Goal: Task Accomplishment & Management: Complete application form

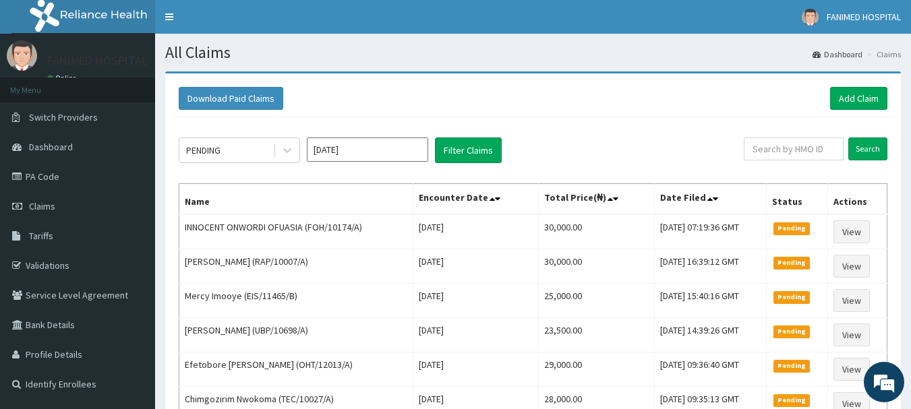
click at [785, 151] on input "text" at bounding box center [794, 149] width 100 height 23
click at [868, 148] on input "Search" at bounding box center [867, 149] width 39 height 23
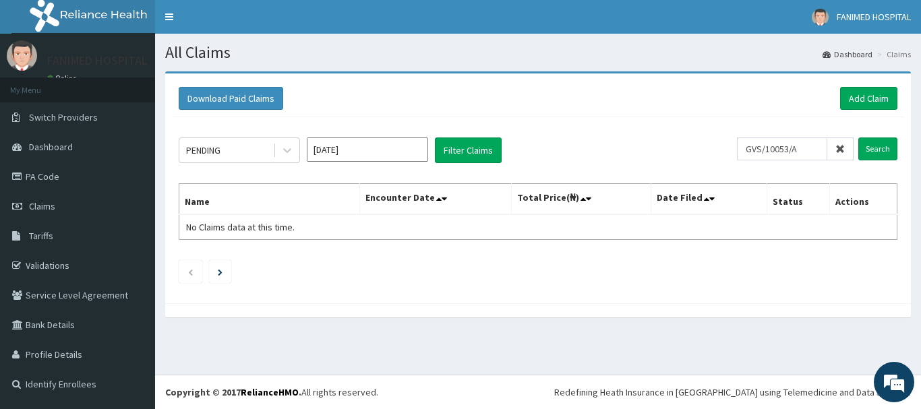
click at [874, 131] on div "PENDING [DATE] Filter Claims GVS/10053/A Search Name Encounter Date Total Price…" at bounding box center [538, 206] width 732 height 179
click at [893, 155] on input "Search" at bounding box center [877, 149] width 39 height 23
click at [871, 146] on input "Search" at bounding box center [877, 149] width 39 height 23
click at [868, 146] on input "Search" at bounding box center [877, 149] width 39 height 23
click at [866, 146] on input "Search" at bounding box center [877, 149] width 39 height 23
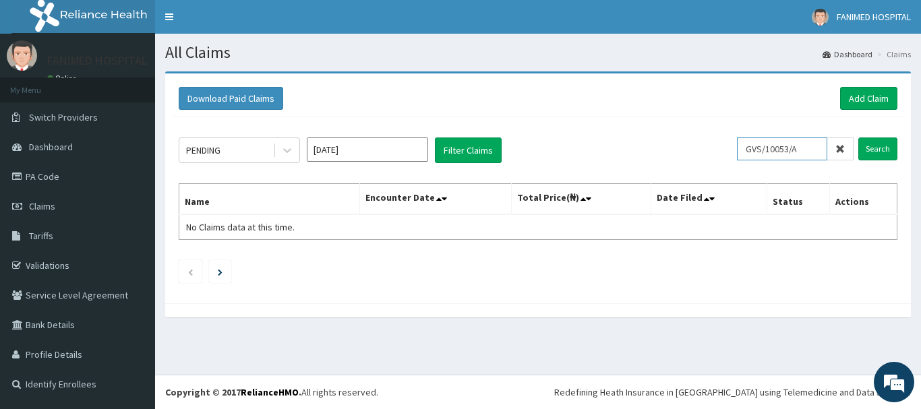
click at [770, 148] on input "GVS/10053/A" at bounding box center [782, 149] width 90 height 23
type input "GSV/10053/A"
click at [884, 142] on input "Search" at bounding box center [877, 149] width 39 height 23
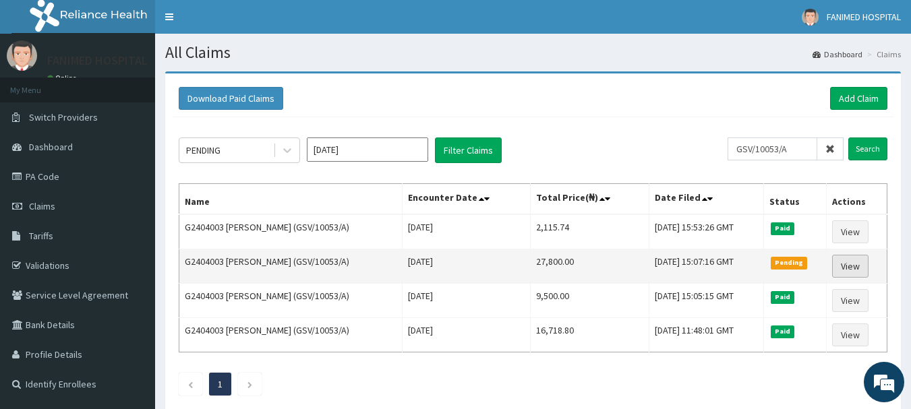
click at [856, 267] on link "View" at bounding box center [850, 266] width 36 height 23
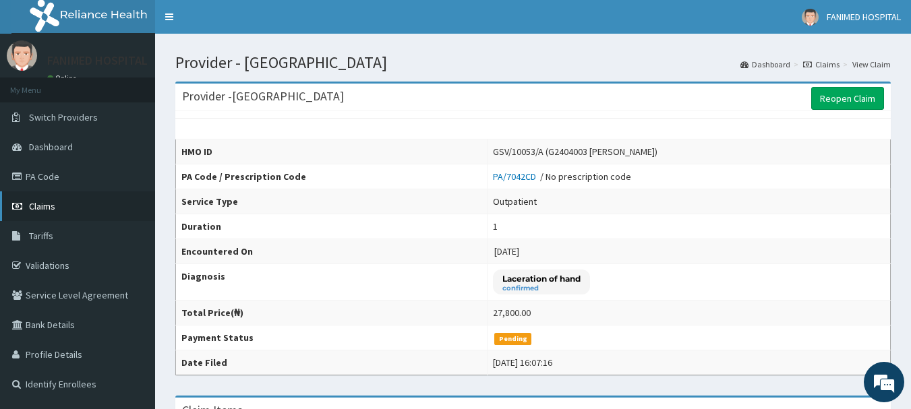
click at [58, 206] on link "Claims" at bounding box center [77, 206] width 155 height 30
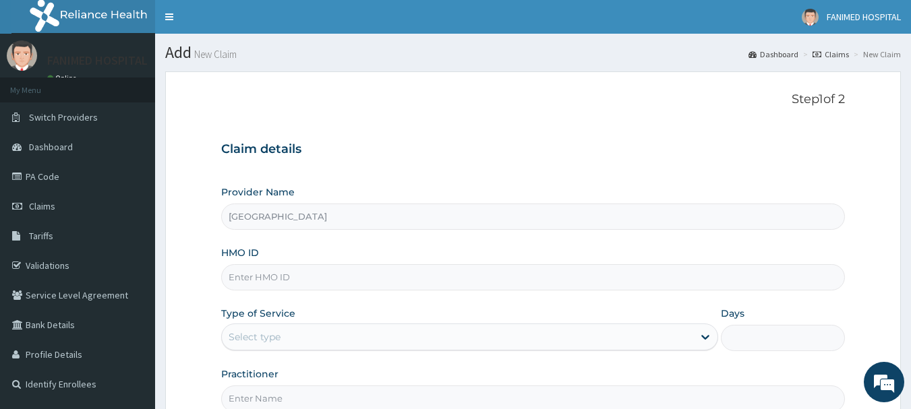
type input "[GEOGRAPHIC_DATA]"
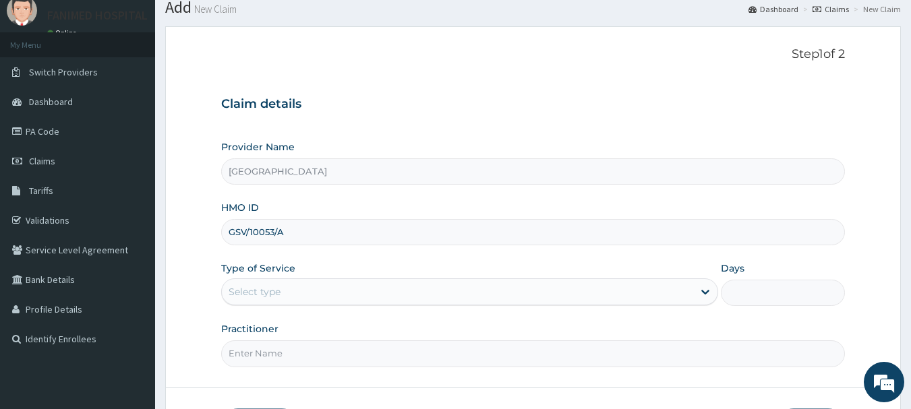
scroll to position [67, 0]
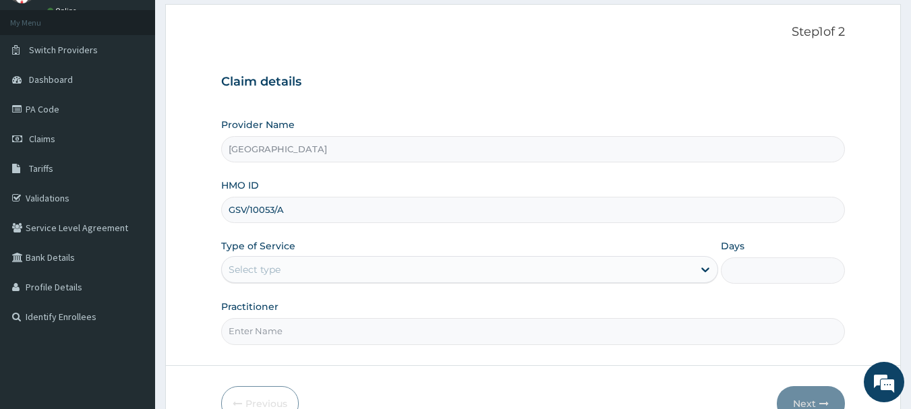
type input "GSV/10053/A"
click at [294, 276] on div "Select type" at bounding box center [457, 270] width 471 height 22
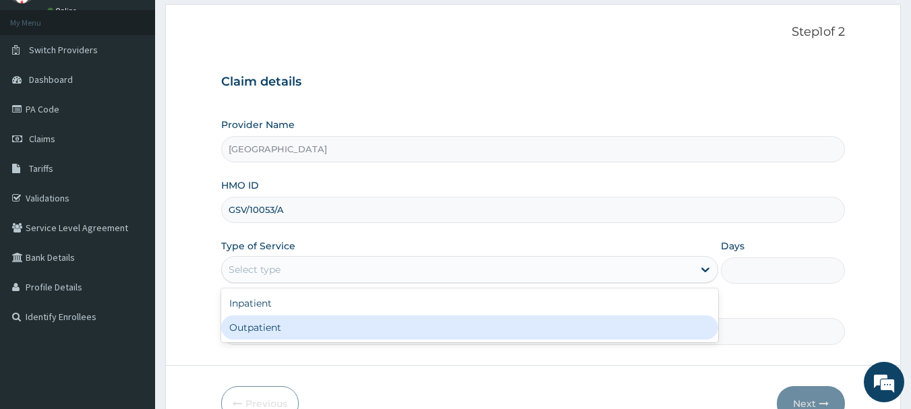
click at [281, 324] on div "Outpatient" at bounding box center [469, 327] width 497 height 24
type input "1"
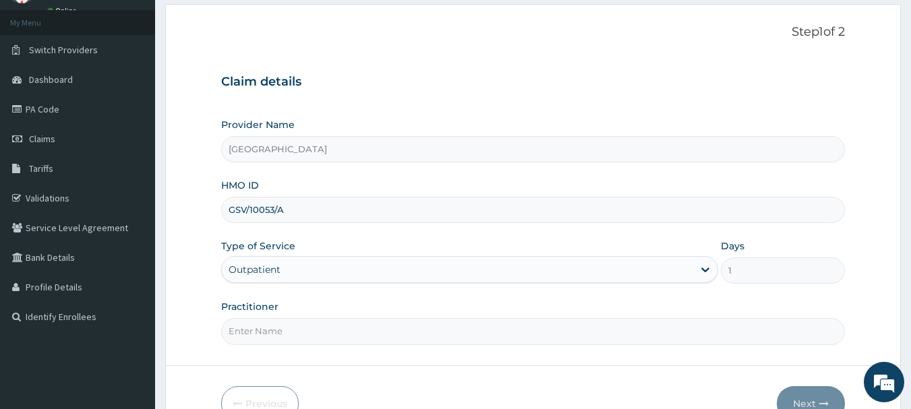
click at [297, 331] on input "Practitioner" at bounding box center [533, 331] width 624 height 26
type input "DR ABE"
click at [807, 393] on button "Next" at bounding box center [811, 403] width 68 height 35
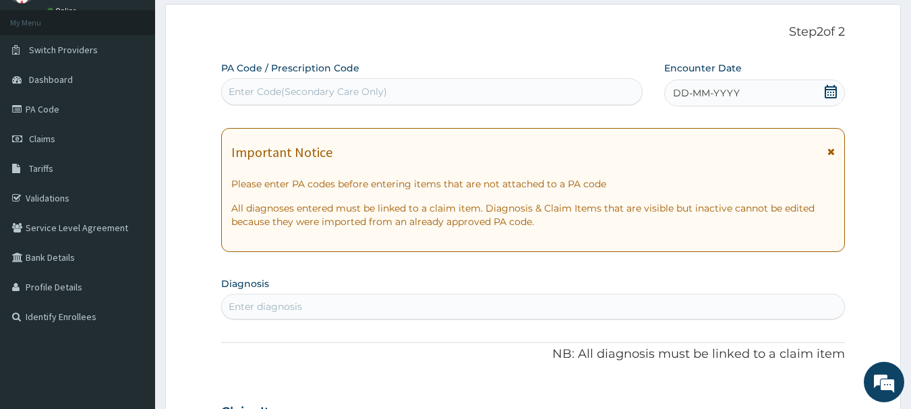
click at [330, 92] on div "Enter Code(Secondary Care Only)" at bounding box center [308, 91] width 158 height 13
paste input "PA/8D2D90"
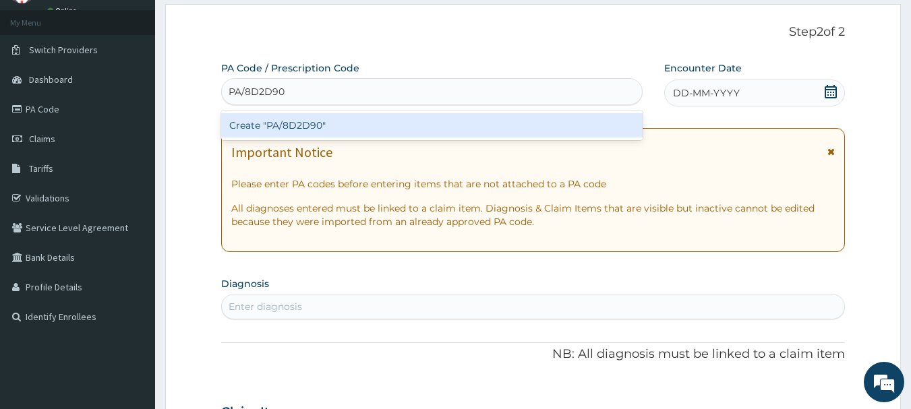
type input "PA/8D2D90"
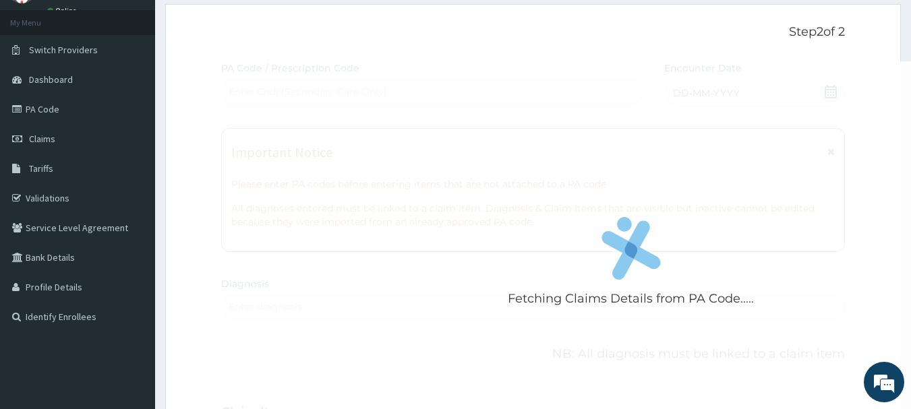
click at [508, 179] on div "Fetching Claims Details from PA Code..... PA Code / Prescription Code Enter Cod…" at bounding box center [533, 410] width 624 height 698
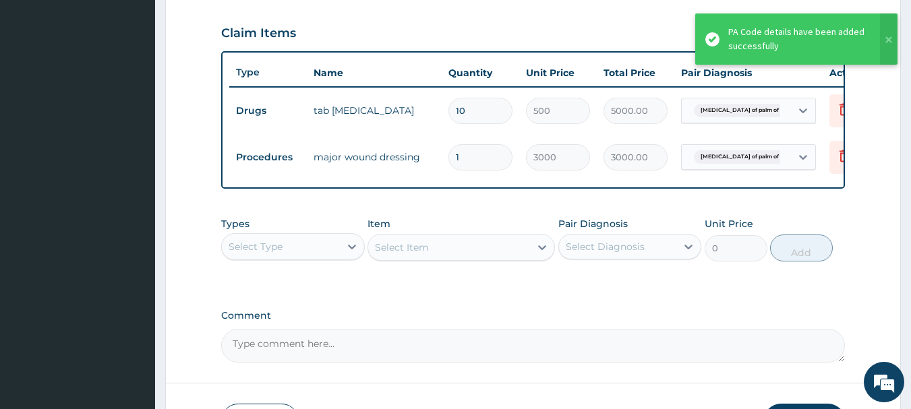
scroll to position [538, 0]
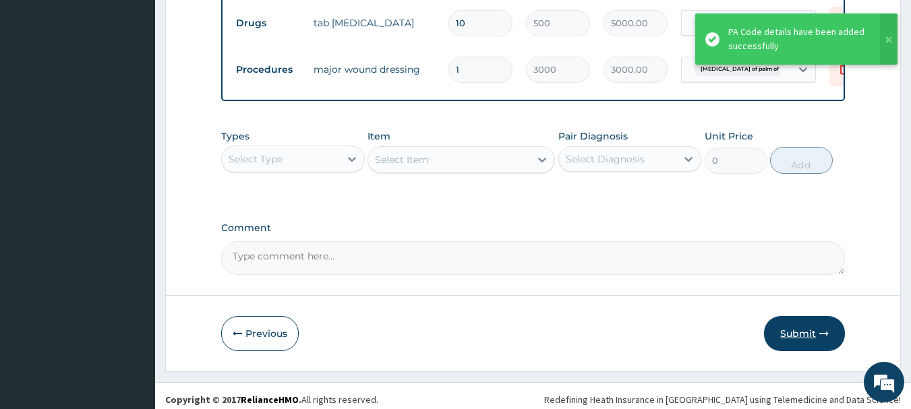
click at [797, 340] on button "Submit" at bounding box center [804, 333] width 81 height 35
